Goal: Transaction & Acquisition: Purchase product/service

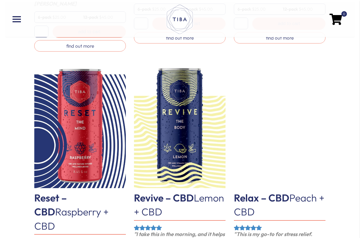
scroll to position [490, 0]
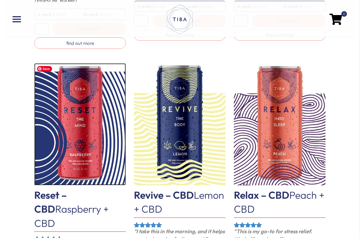
click at [73, 105] on img at bounding box center [80, 124] width 92 height 122
